Goal: Task Accomplishment & Management: Manage account settings

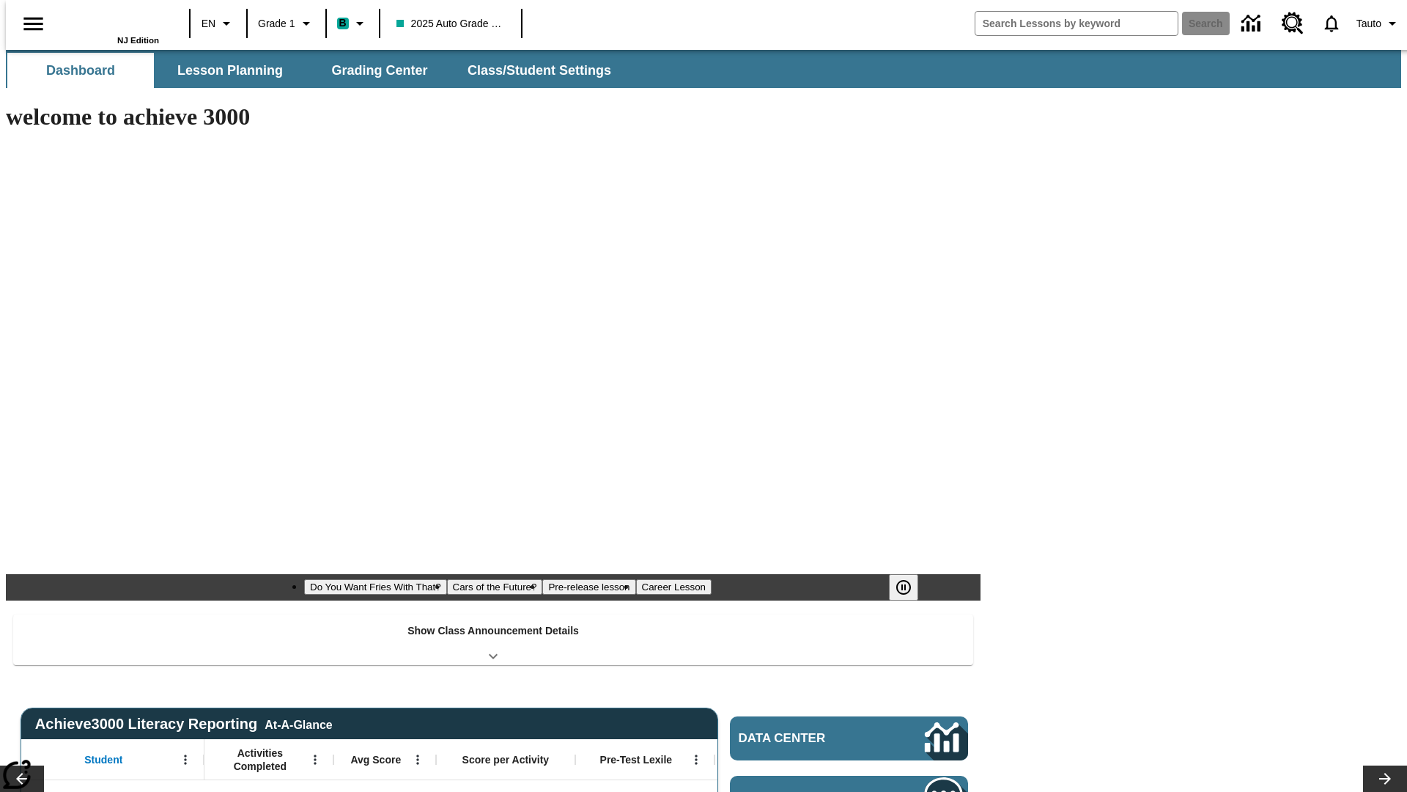
type input "-1"
click at [532, 70] on span "Class/Student Settings" at bounding box center [540, 70] width 144 height 17
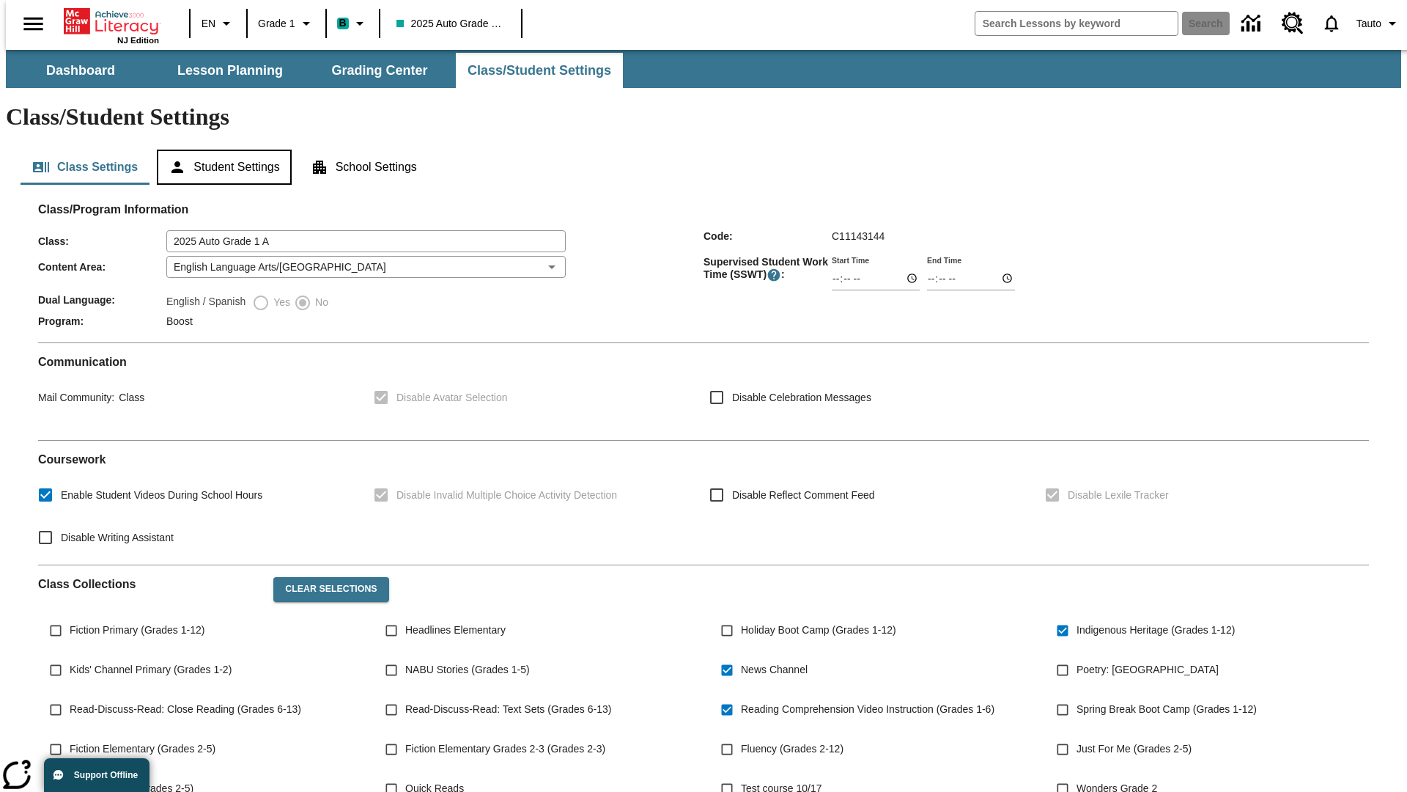
click at [221, 150] on button "Student Settings" at bounding box center [224, 167] width 134 height 35
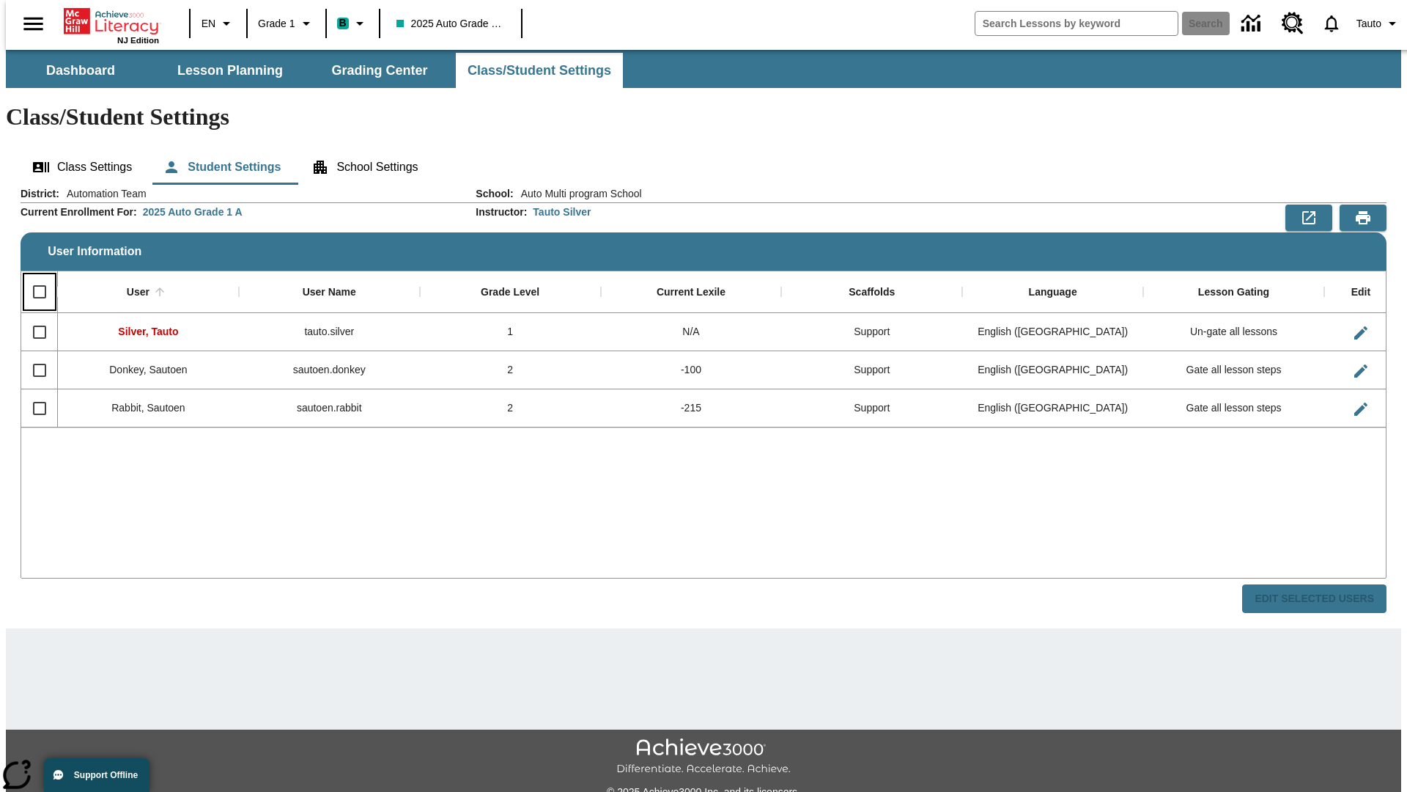
click at [33, 276] on input "Select all rows" at bounding box center [39, 291] width 31 height 31
checkbox input "true"
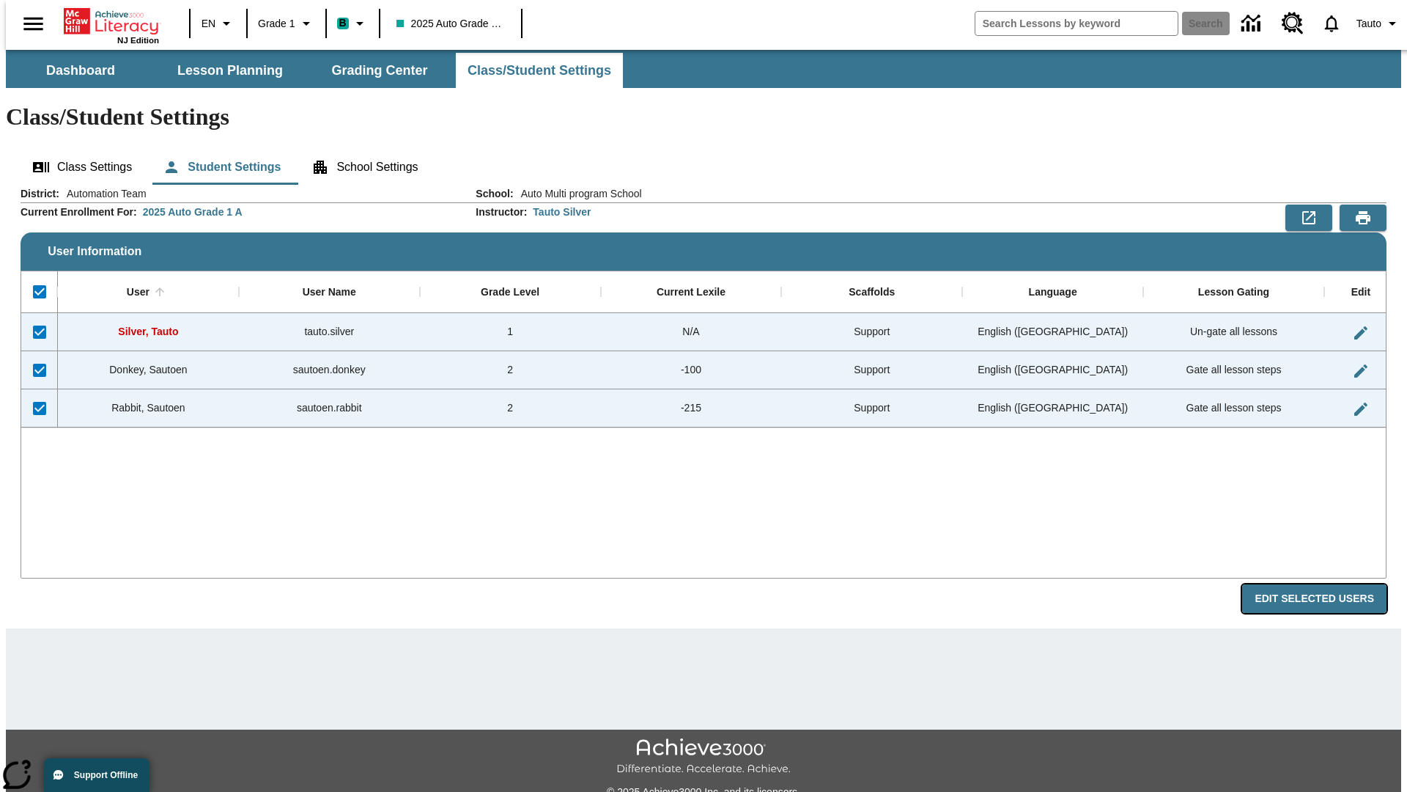
click at [1326, 584] on button "Edit Selected Users" at bounding box center [1314, 598] width 144 height 29
